Goal: Information Seeking & Learning: Find specific fact

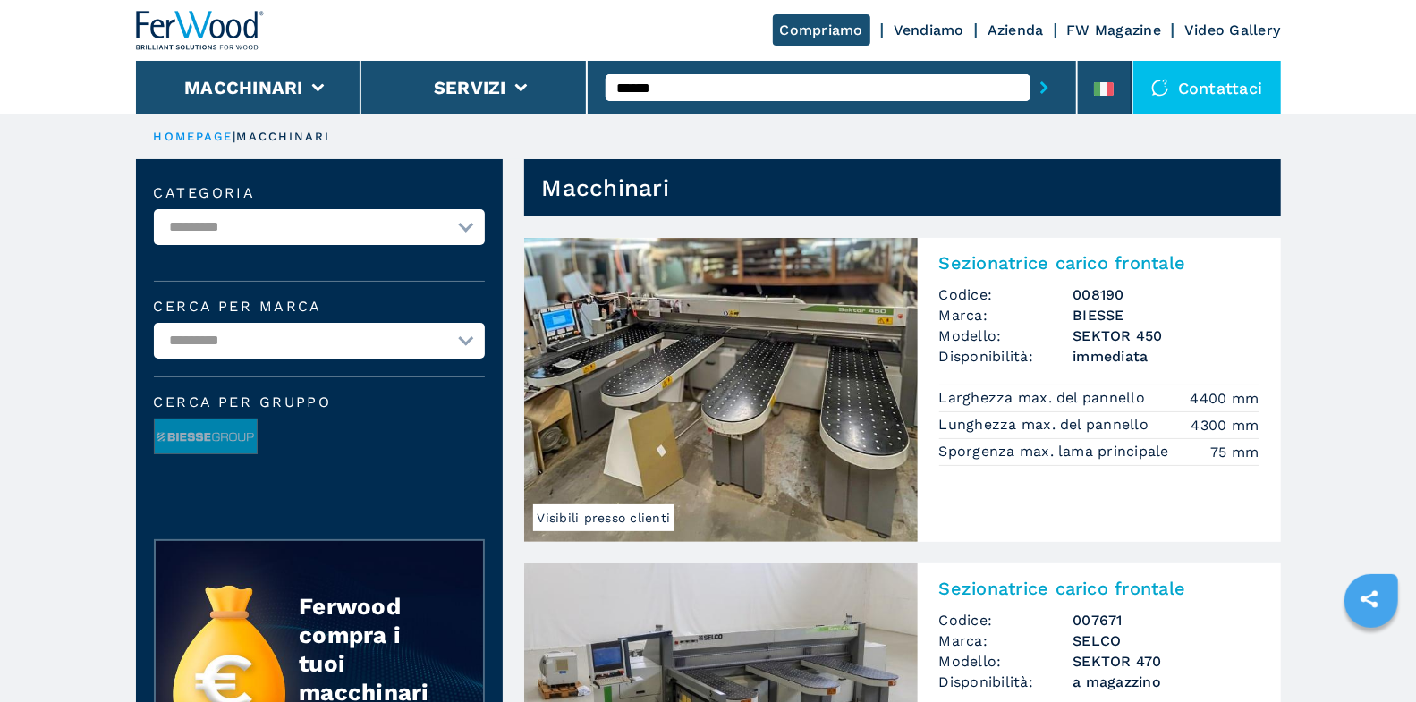
click at [747, 96] on input "******" at bounding box center [818, 87] width 425 height 27
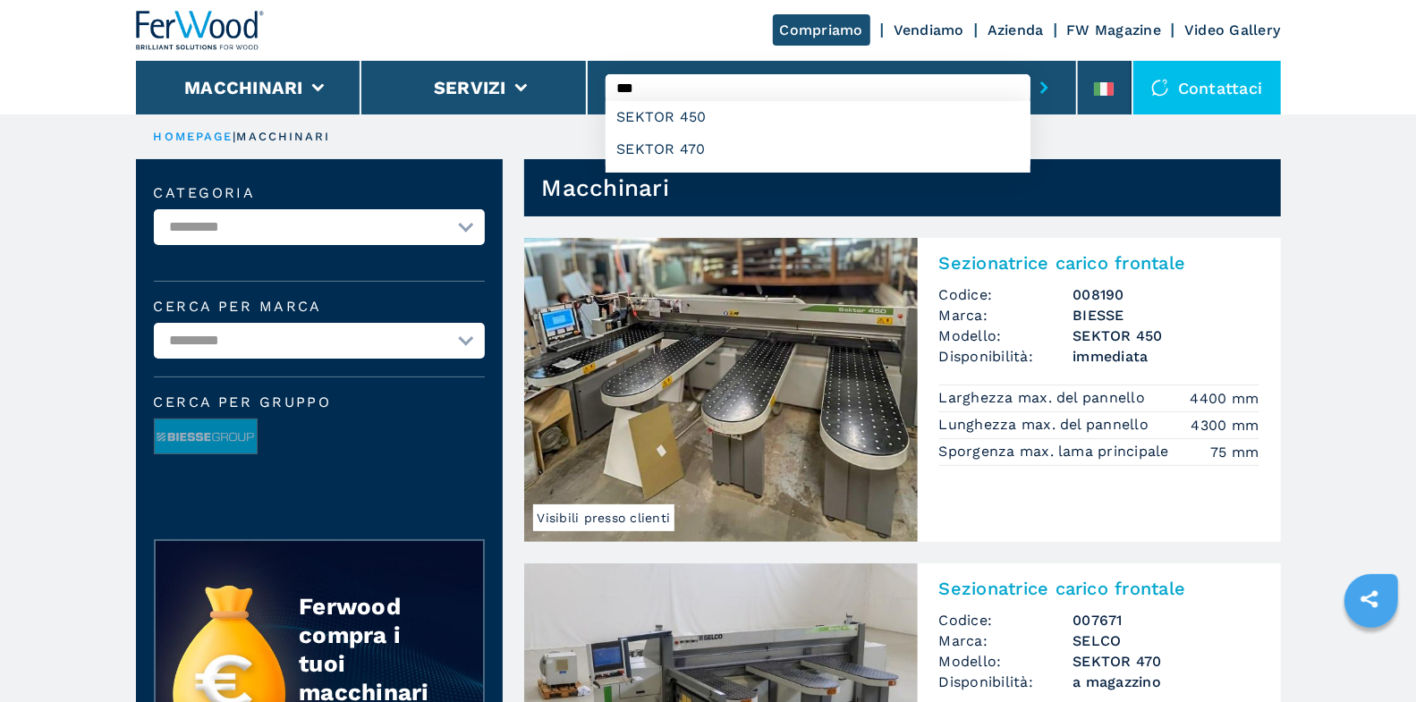
type input "***"
click at [1031, 67] on button "submit-button" at bounding box center [1045, 87] width 28 height 41
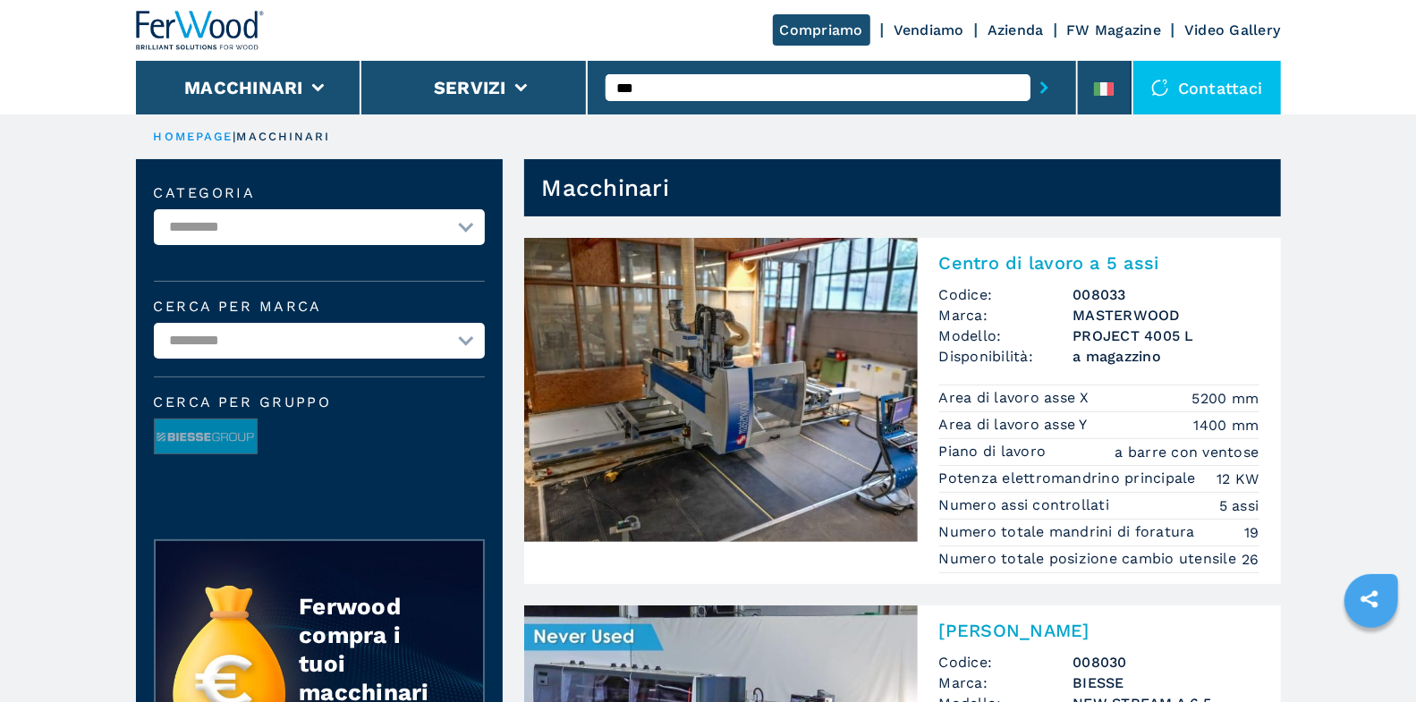
click at [1021, 274] on div "Centro di lavoro a 5 assi Codice: 008033 Marca: MASTERWOOD Modello: PROJECT 400…" at bounding box center [1099, 411] width 363 height 346
